Goal: Task Accomplishment & Management: Manage account settings

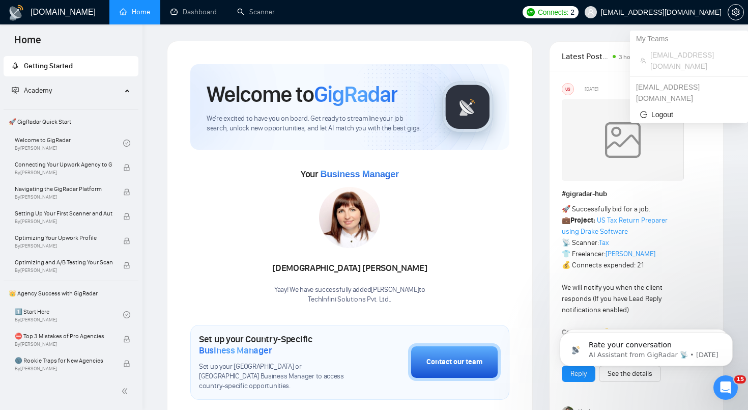
click at [677, 12] on span "rahul@techinfini.com" at bounding box center [661, 12] width 121 height 0
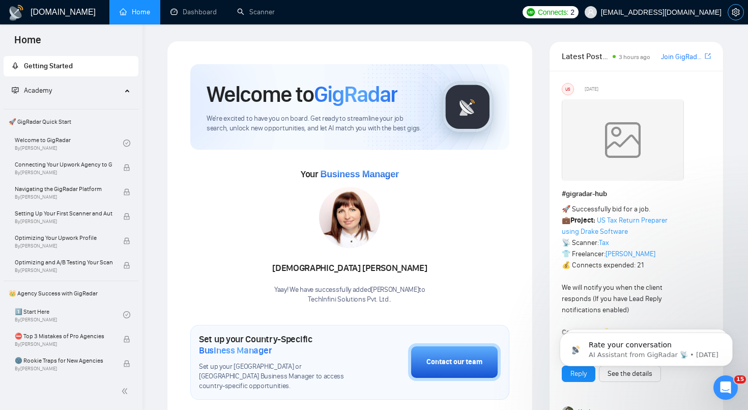
click at [730, 13] on span "setting" at bounding box center [735, 12] width 15 height 8
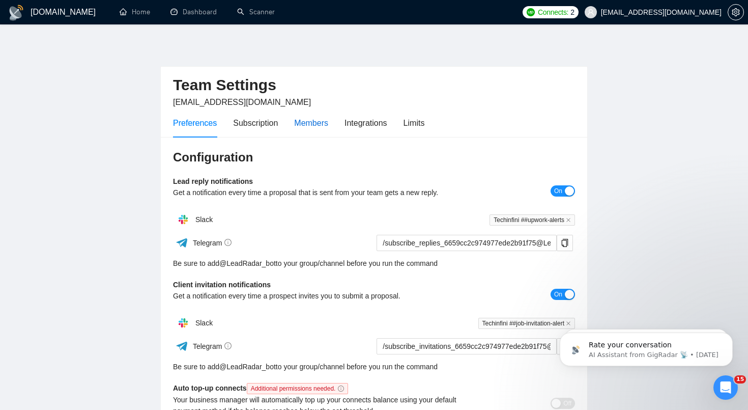
click at [317, 119] on div "Members" at bounding box center [311, 123] width 34 height 13
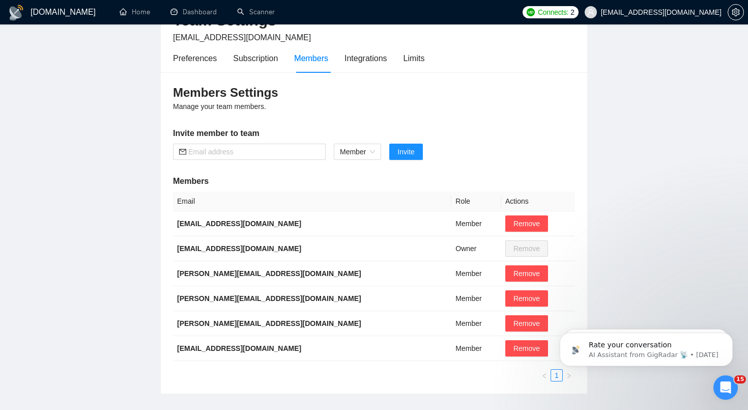
scroll to position [67, 0]
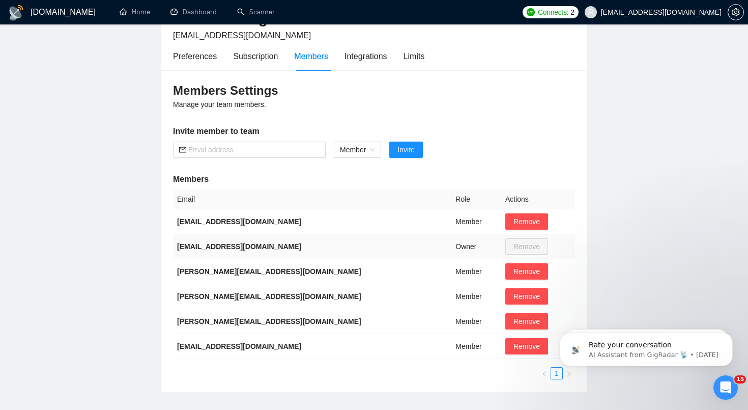
click at [451, 248] on td "Owner" at bounding box center [476, 246] width 50 height 25
click at [369, 148] on span "Member" at bounding box center [357, 149] width 35 height 15
click at [359, 169] on div "Admin" at bounding box center [358, 169] width 36 height 11
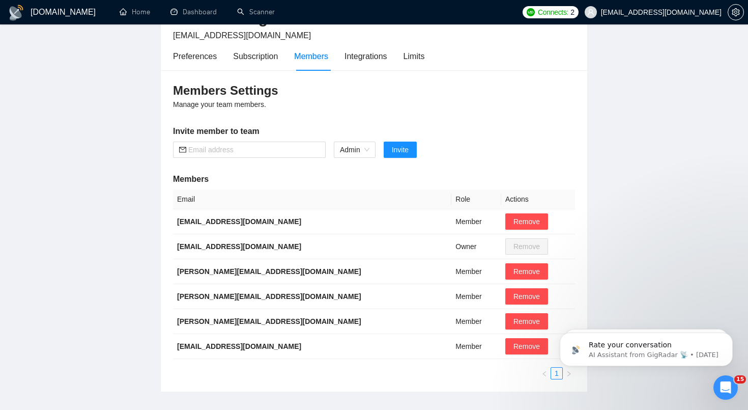
click at [359, 169] on div "Members Settings Manage your team members. Invite member to team Admin Invite M…" at bounding box center [374, 230] width 426 height 321
click at [451, 349] on td "Member" at bounding box center [476, 346] width 50 height 25
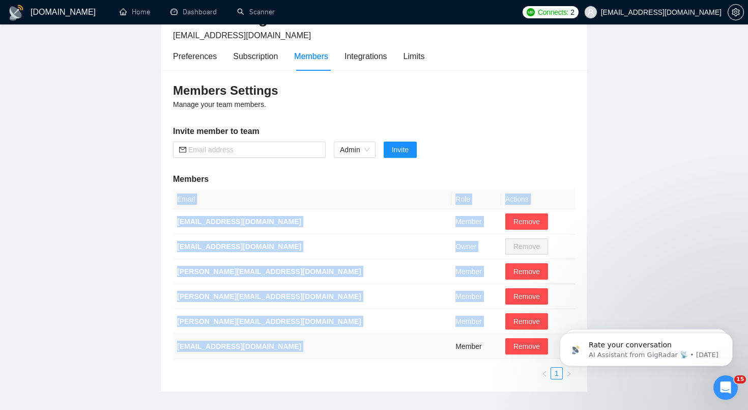
click at [451, 349] on td "Member" at bounding box center [476, 346] width 50 height 25
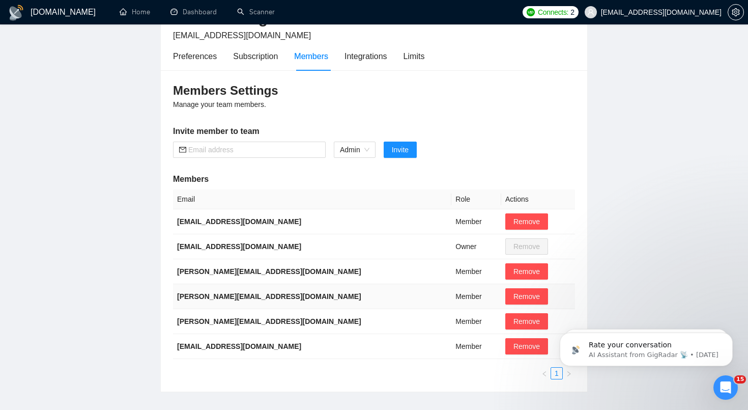
click at [451, 285] on td "Member" at bounding box center [476, 296] width 50 height 25
click at [451, 271] on td "Member" at bounding box center [476, 271] width 50 height 25
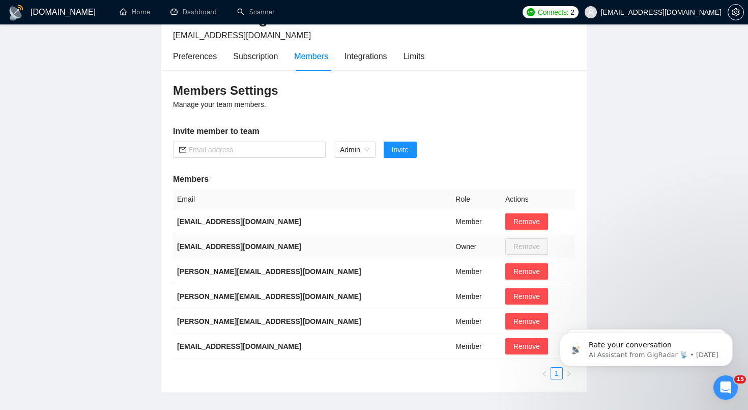
click at [451, 252] on td "Owner" at bounding box center [476, 246] width 50 height 25
click at [288, 263] on td "tikendra@techinfini.com" at bounding box center [312, 271] width 278 height 25
click at [312, 169] on div "Members Settings Manage your team members. Invite member to team Admin Invite M…" at bounding box center [374, 230] width 426 height 321
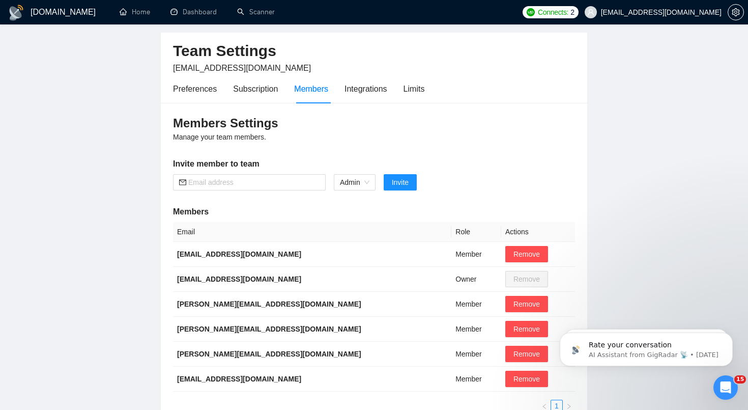
scroll to position [38, 0]
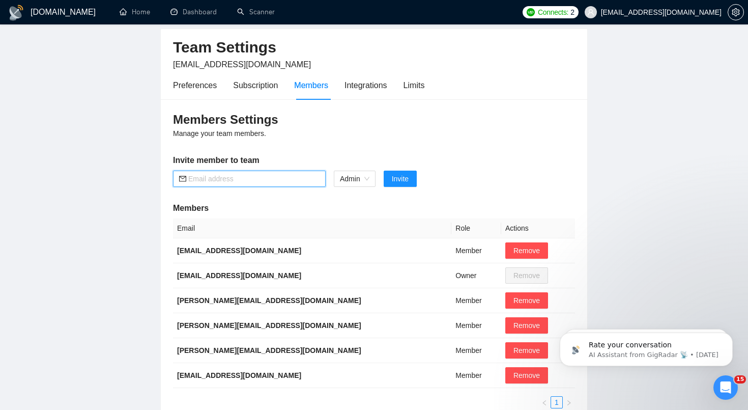
click at [217, 177] on input "text" at bounding box center [253, 178] width 131 height 11
type input "tm@techinfini.com"
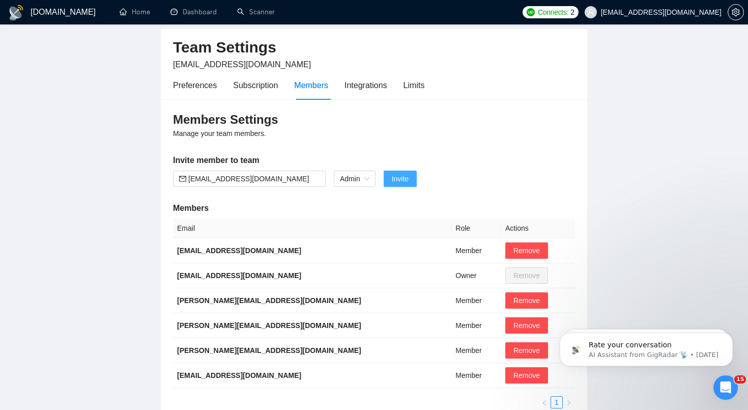
click at [396, 183] on span "Invite" at bounding box center [400, 178] width 17 height 11
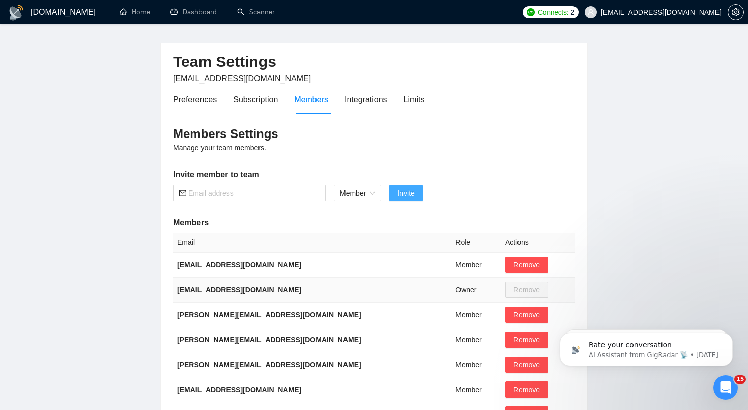
scroll to position [0, 0]
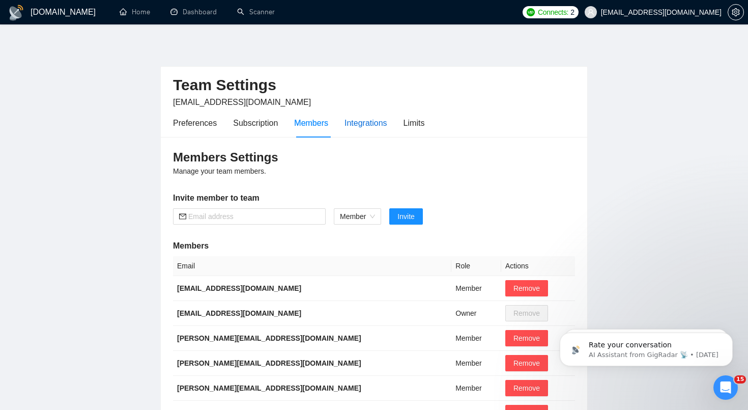
click at [370, 125] on div "Integrations" at bounding box center [366, 123] width 43 height 13
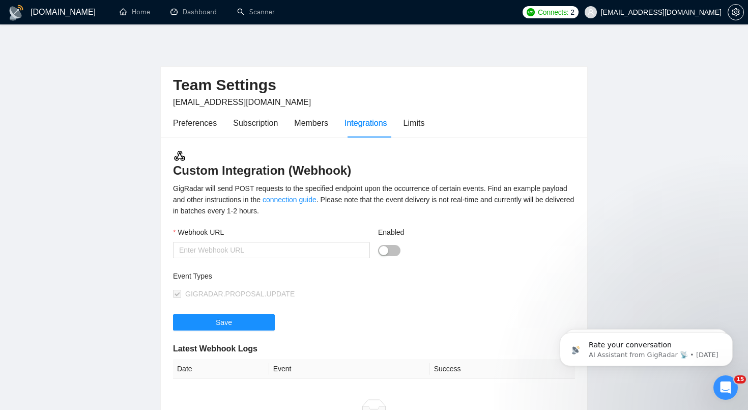
scroll to position [39, 0]
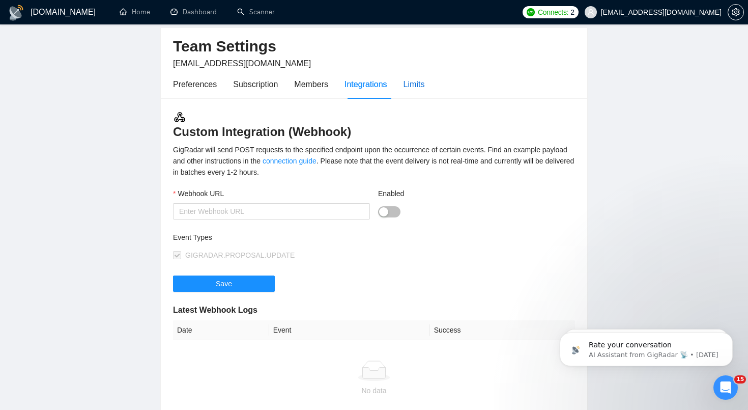
click at [420, 89] on div "Limits" at bounding box center [414, 84] width 21 height 13
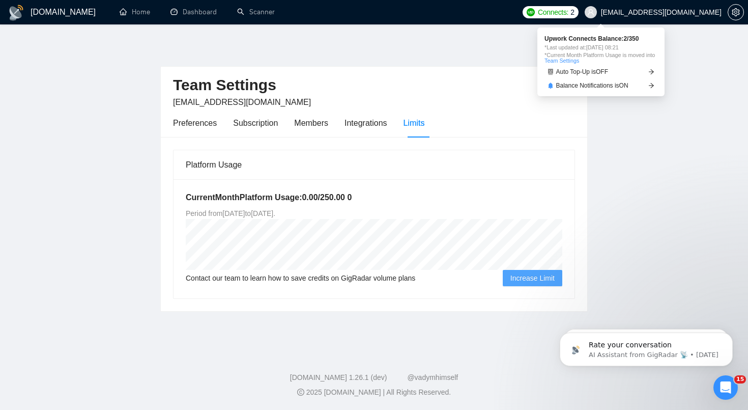
click at [579, 6] on span "Connects: 2" at bounding box center [551, 12] width 56 height 12
click at [566, 88] on span "Balance Notifications is ON" at bounding box center [592, 85] width 72 height 6
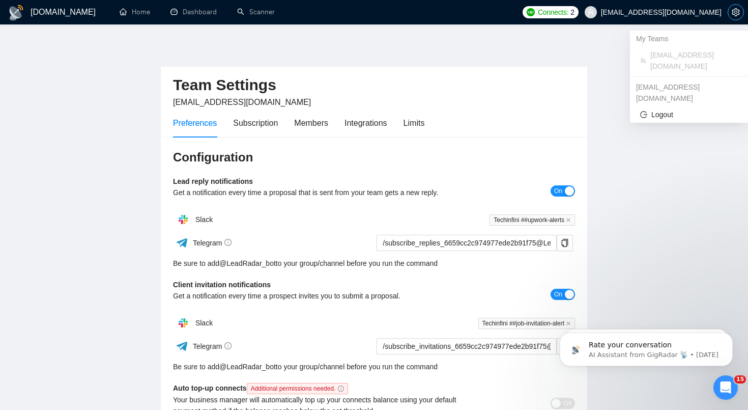
click at [734, 12] on icon "setting" at bounding box center [736, 12] width 8 height 8
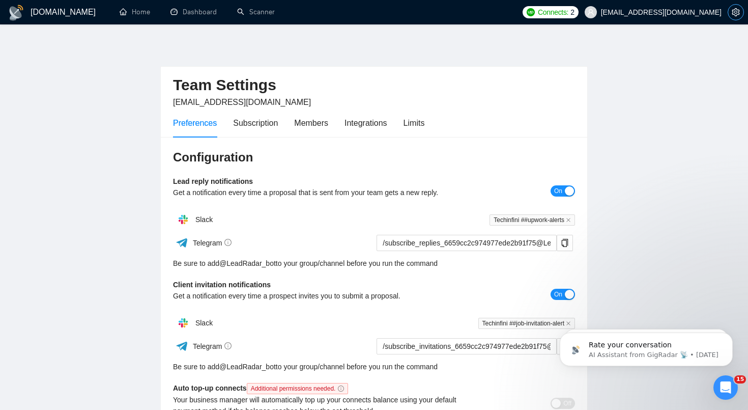
click at [734, 12] on icon "setting" at bounding box center [736, 12] width 8 height 8
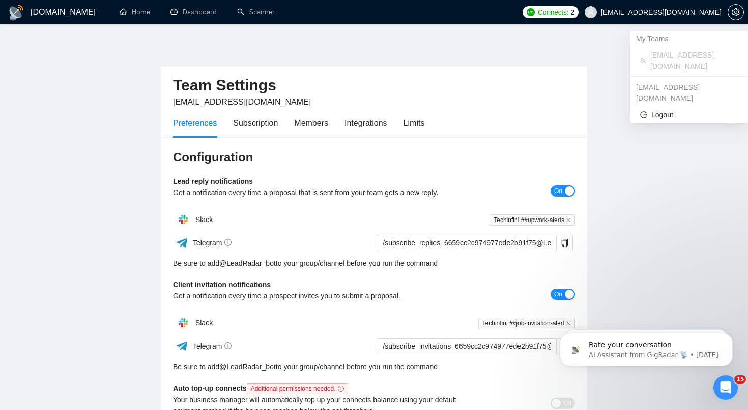
click at [690, 12] on span "rahul@techinfini.com" at bounding box center [661, 12] width 121 height 0
click at [671, 109] on span "Logout" at bounding box center [689, 114] width 98 height 11
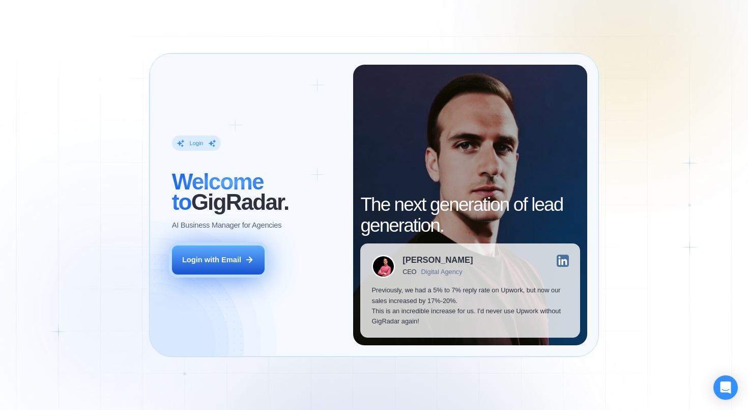
click at [236, 263] on div "Login with Email" at bounding box center [211, 259] width 59 height 10
